Goal: Navigation & Orientation: Understand site structure

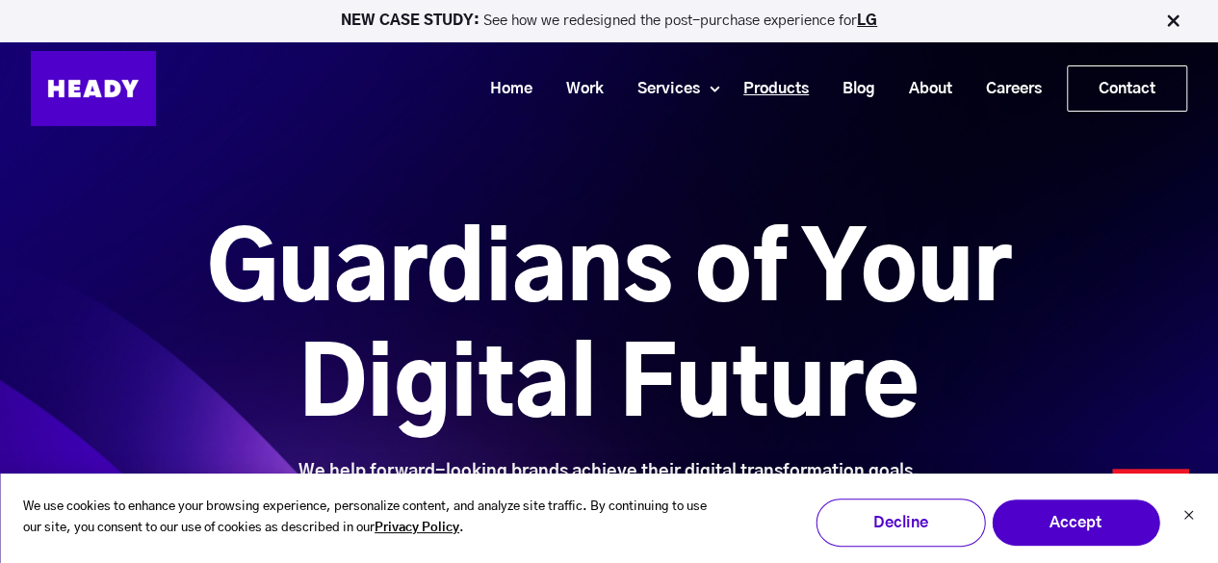
click at [784, 90] on link "Products" at bounding box center [768, 89] width 99 height 36
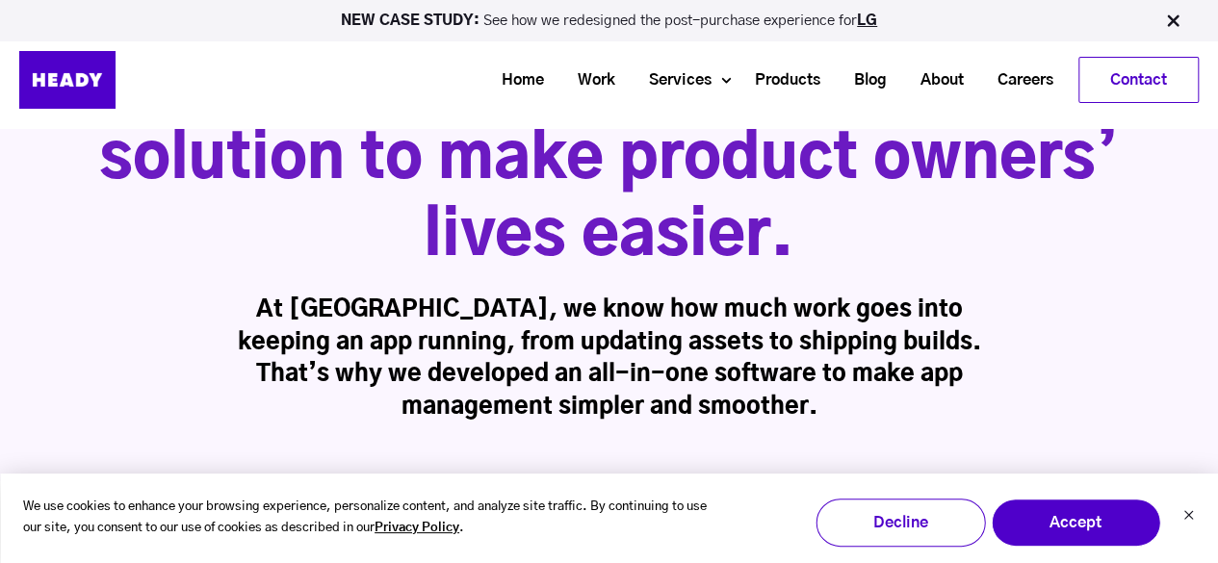
scroll to position [96, 0]
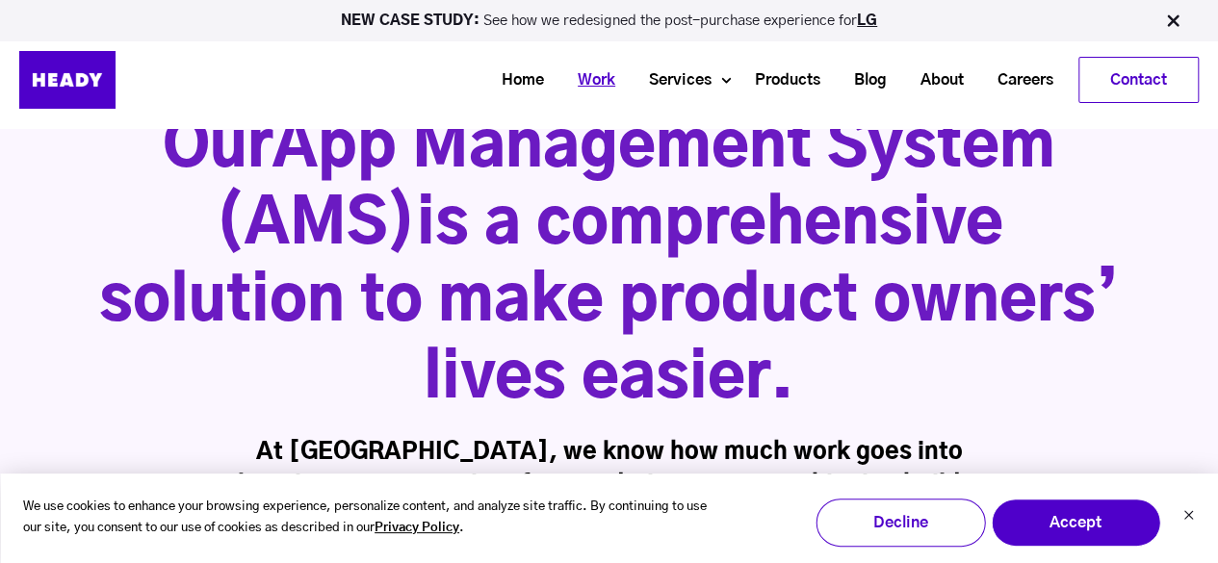
click at [587, 78] on link "Work" at bounding box center [588, 81] width 71 height 36
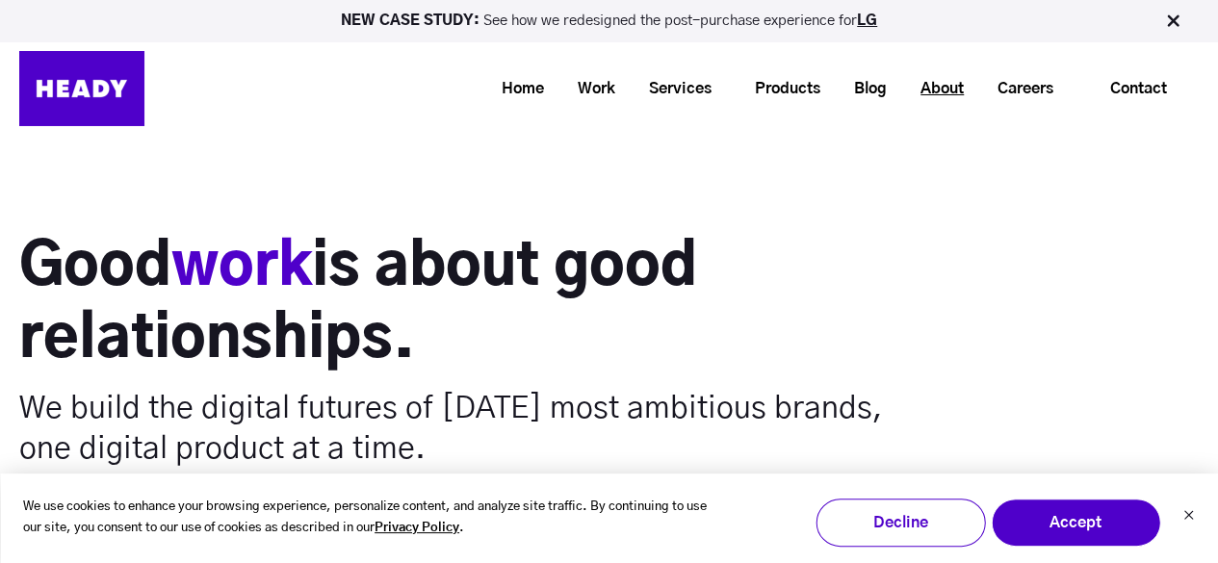
click at [949, 84] on link "About" at bounding box center [934, 89] width 77 height 36
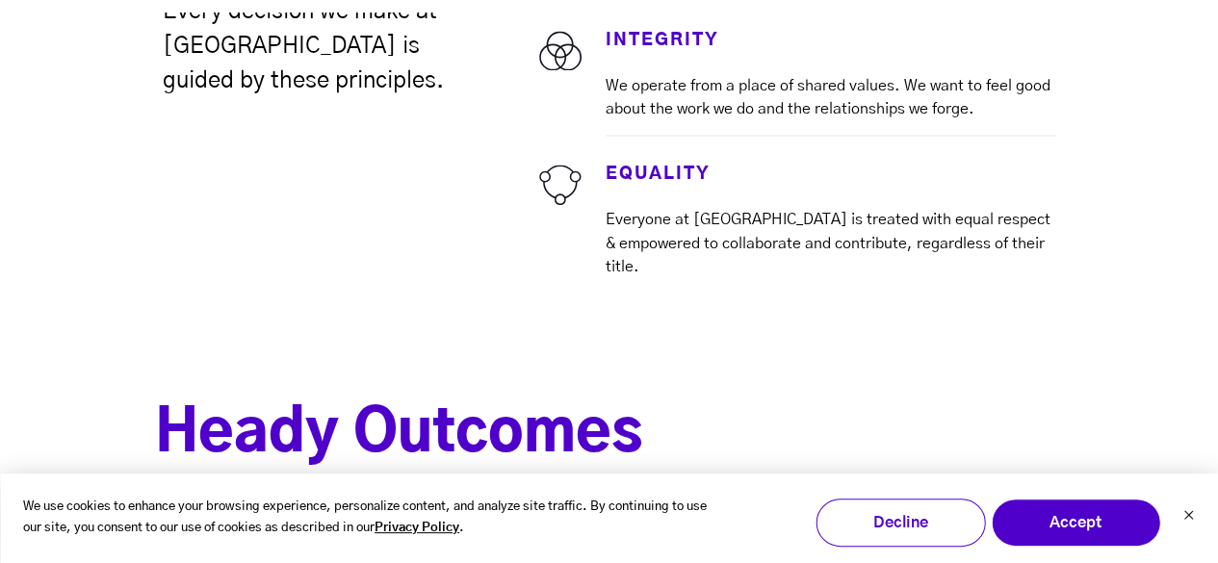
scroll to position [5486, 0]
